Goal: Complete application form

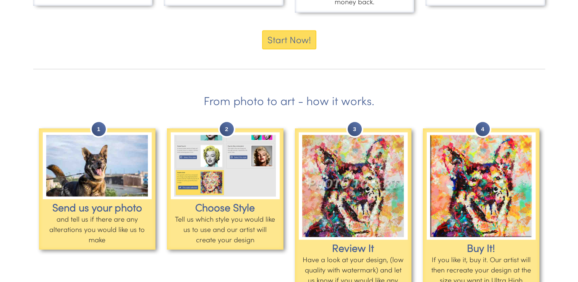
scroll to position [688, 0]
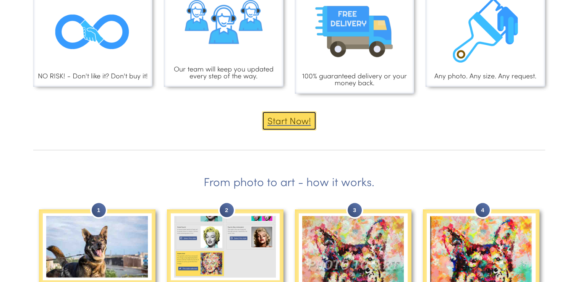
click at [282, 113] on button "Start Now!" at bounding box center [289, 120] width 54 height 19
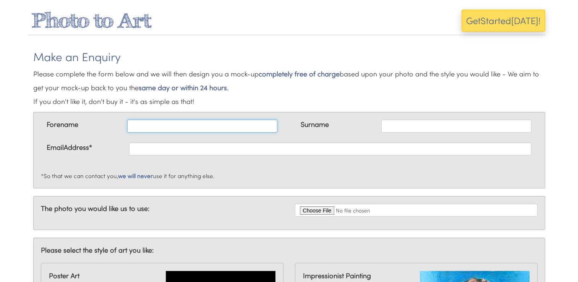
click at [192, 124] on input "text" at bounding box center [202, 126] width 150 height 13
type input "Alice"
type input "Dunn"
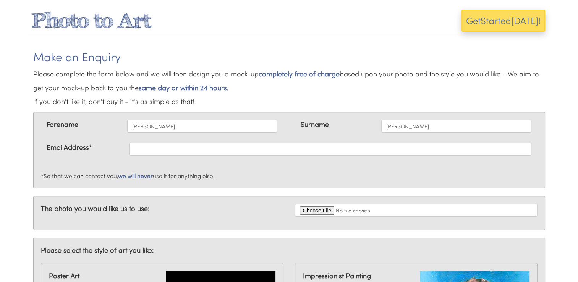
type input "dunn.alice@yahoo.co.uk"
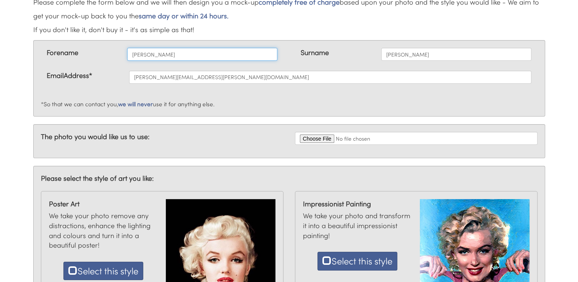
scroll to position [76, 0]
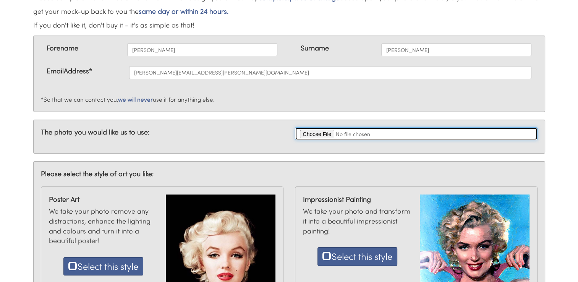
click at [326, 136] on input "file" at bounding box center [416, 133] width 243 height 13
type input "C:\fakepath\Modena .JPG"
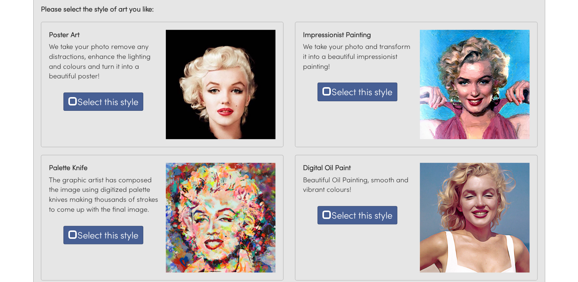
scroll to position [191, 0]
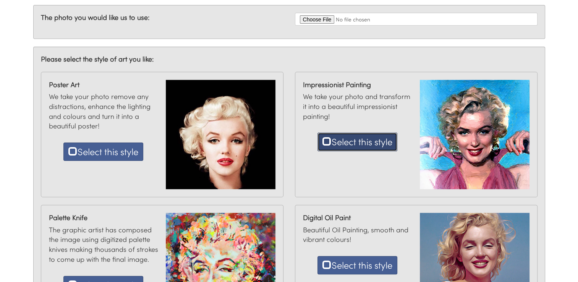
click at [355, 144] on button "Select this style" at bounding box center [358, 142] width 80 height 18
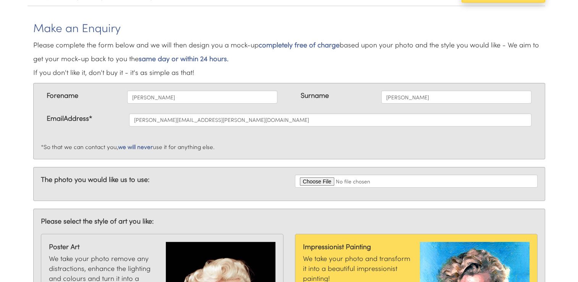
scroll to position [0, 0]
